Goal: Task Accomplishment & Management: Use online tool/utility

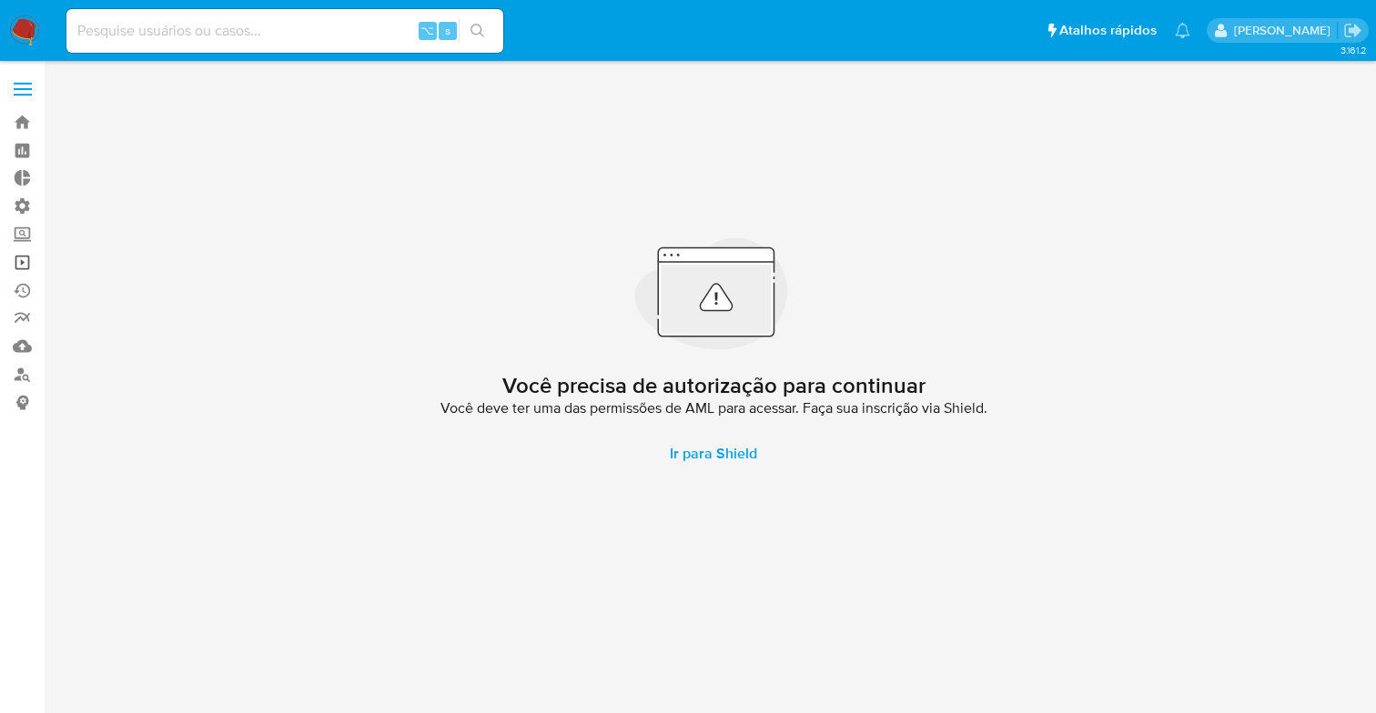
click at [27, 264] on link "Operações em massa" at bounding box center [108, 262] width 217 height 28
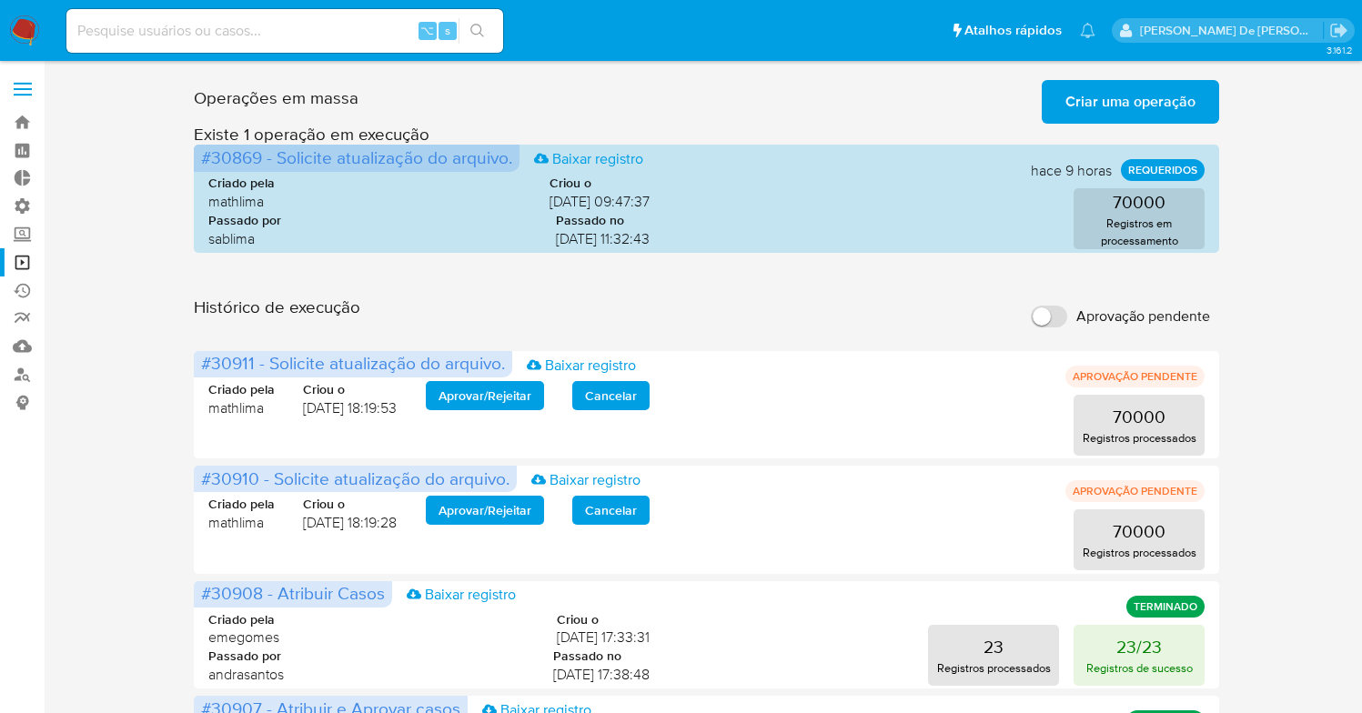
click at [1050, 305] on label "Aprovação pendente" at bounding box center [1120, 317] width 197 height 40
click at [1050, 306] on input "Aprovação pendente" at bounding box center [1049, 317] width 36 height 22
checkbox input "true"
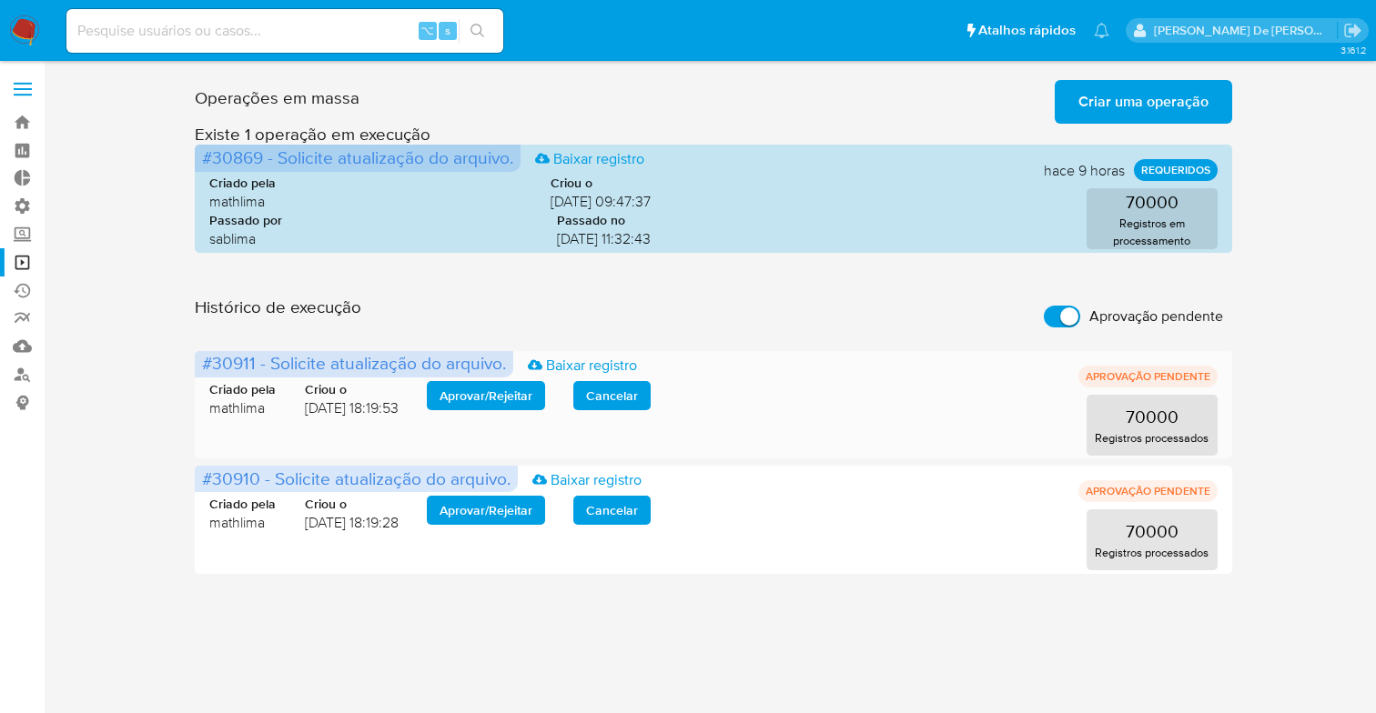
click at [523, 391] on span "Aprovar / Rejeitar" at bounding box center [486, 395] width 93 height 25
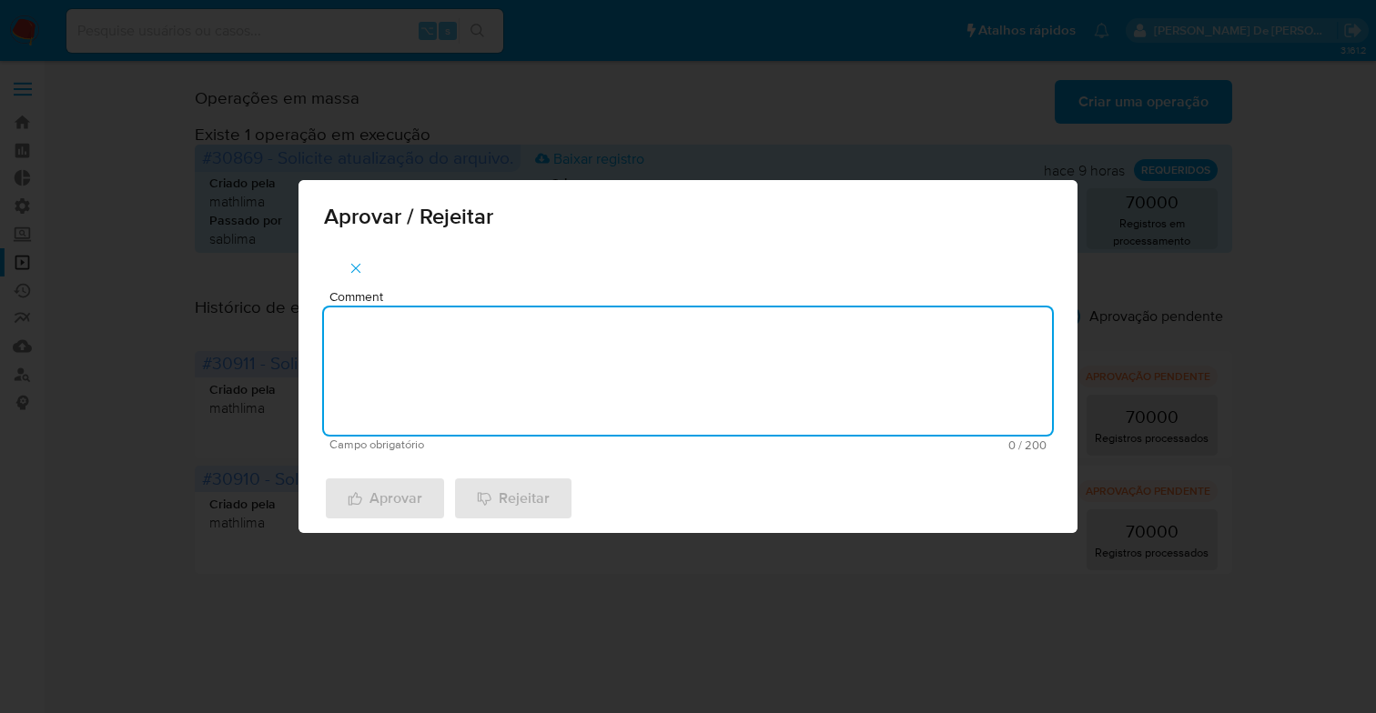
click at [523, 391] on textarea "Comment" at bounding box center [688, 371] width 728 height 127
type textarea "De acordo"
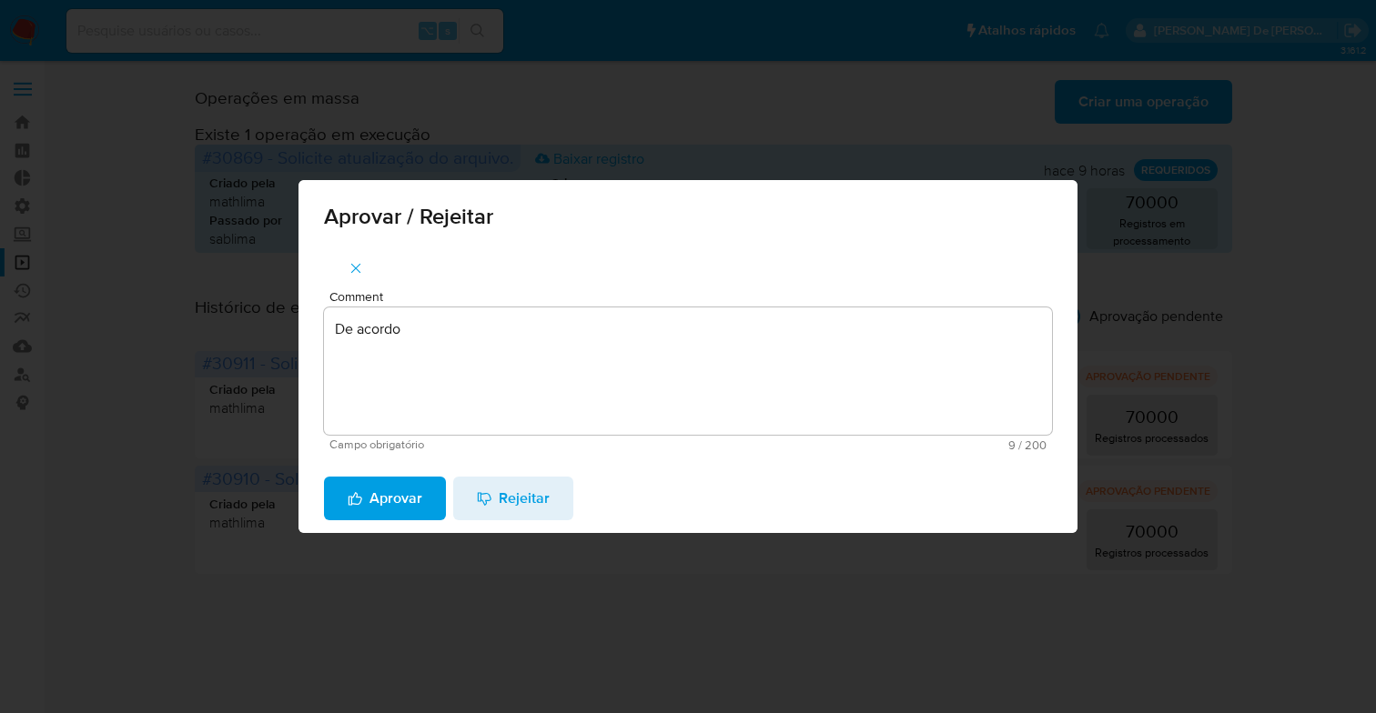
click at [375, 486] on span "Aprovar" at bounding box center [385, 499] width 75 height 40
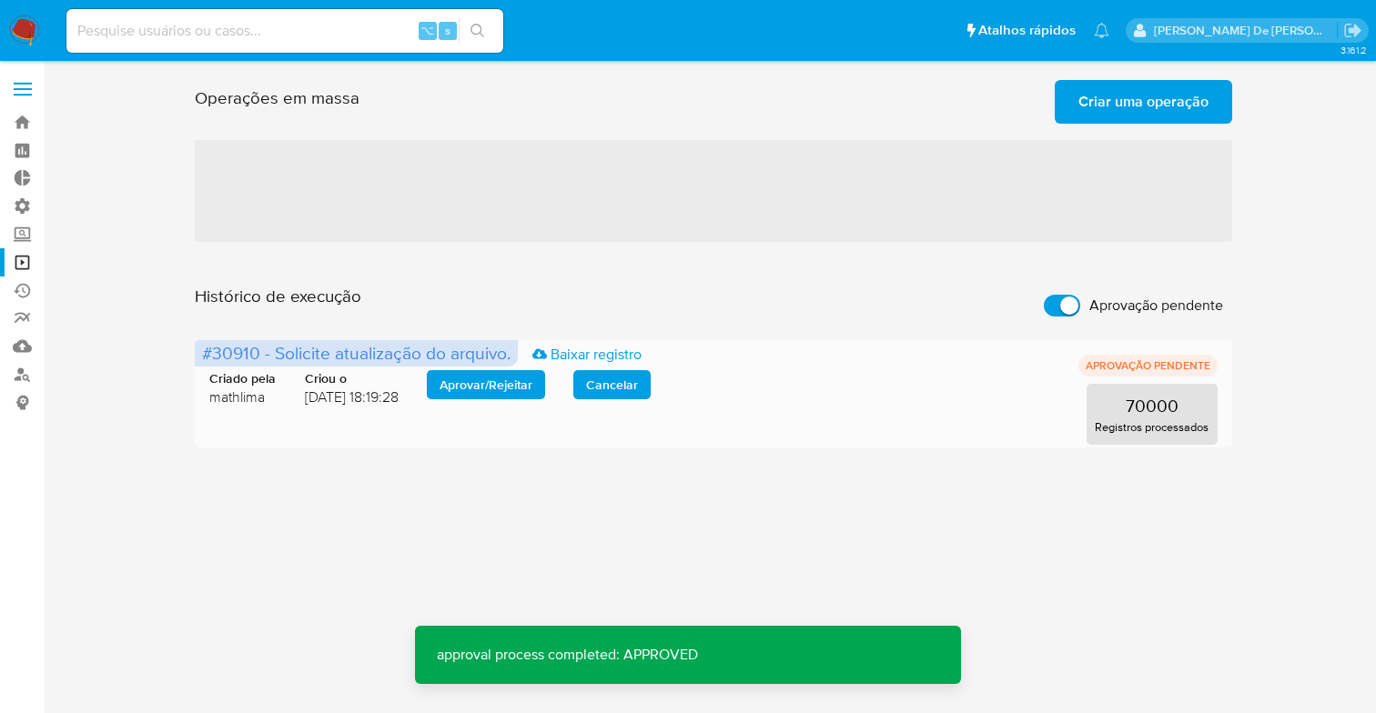
click at [490, 386] on span "Aprovar / Rejeitar" at bounding box center [486, 384] width 93 height 25
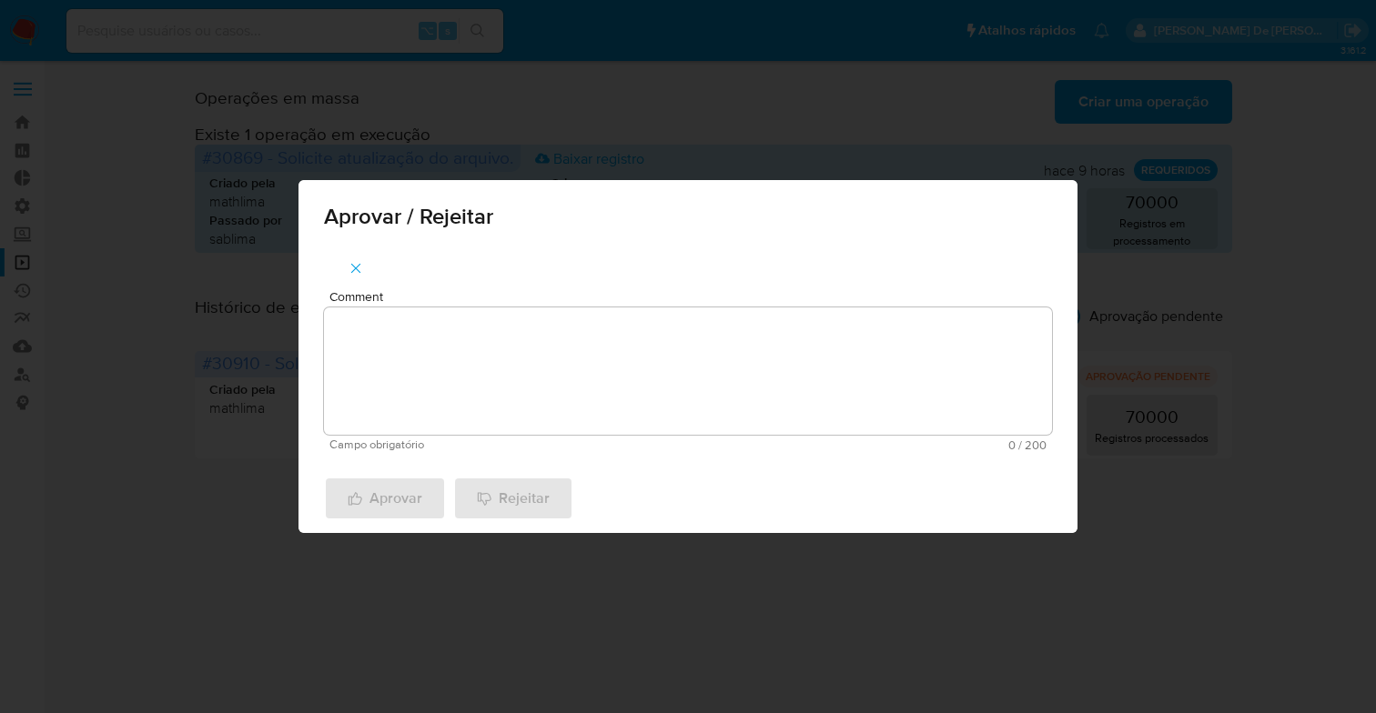
click at [489, 387] on textarea "Comment" at bounding box center [688, 371] width 728 height 127
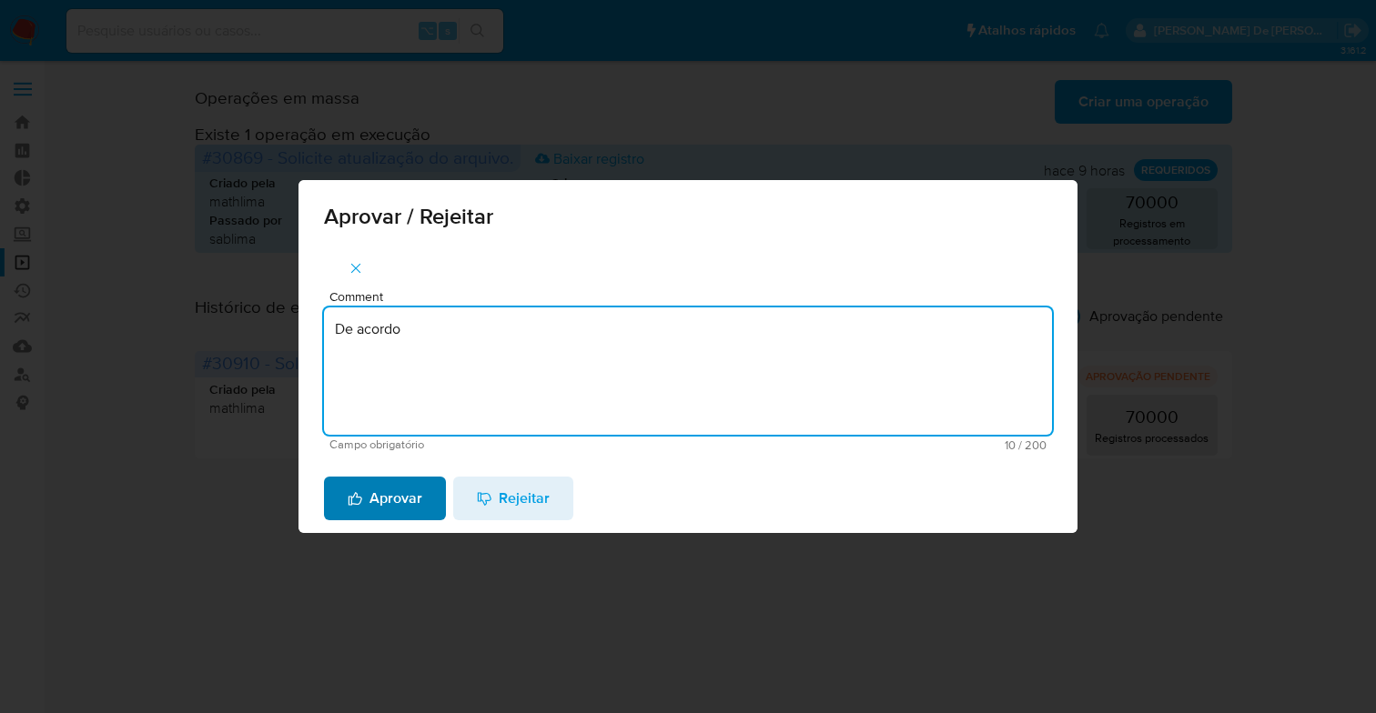
type textarea "De acordo"
click at [395, 493] on span "Aprovar" at bounding box center [385, 499] width 75 height 40
